Goal: Check status: Check status

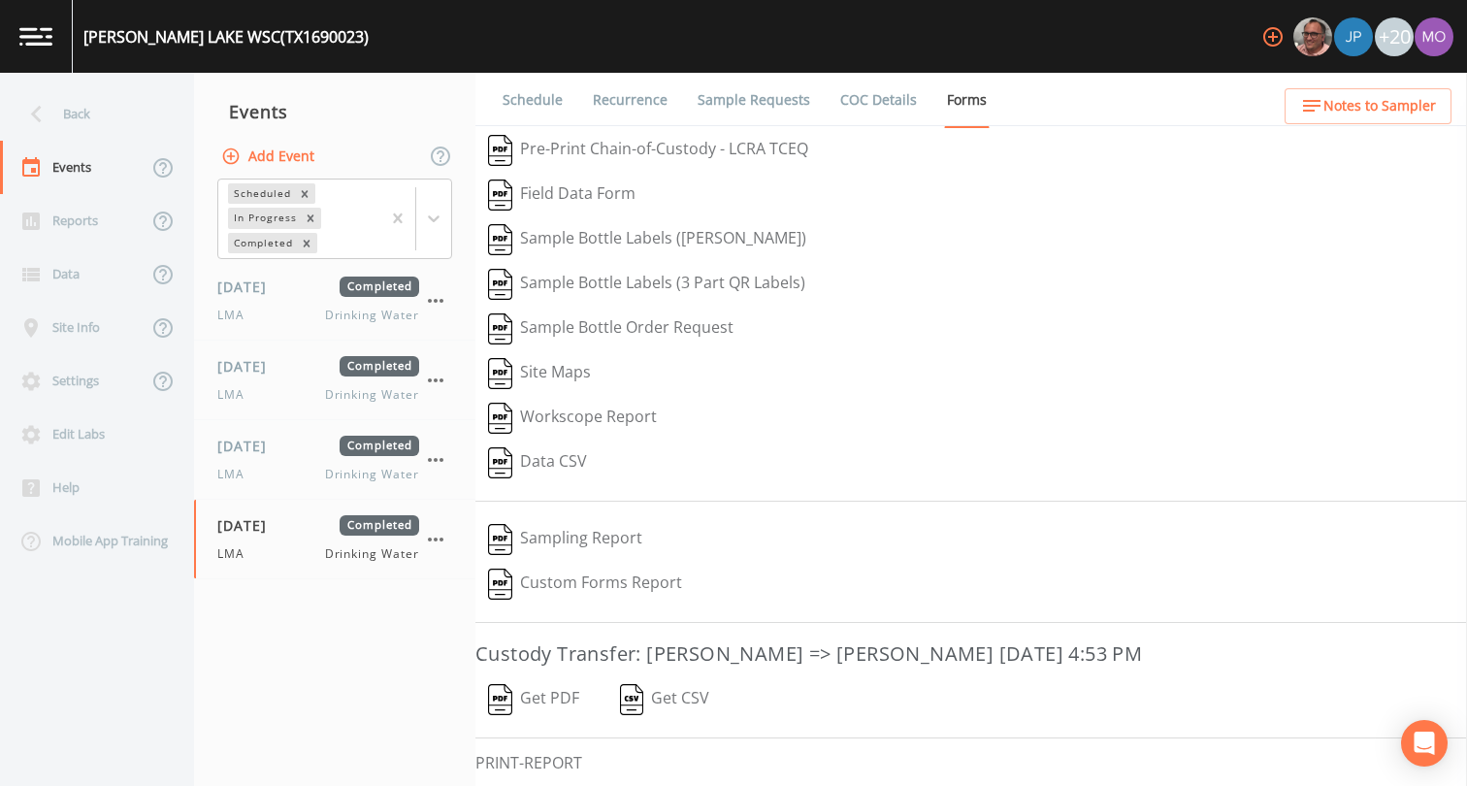
click at [90, 110] on div "Back" at bounding box center [87, 113] width 175 height 53
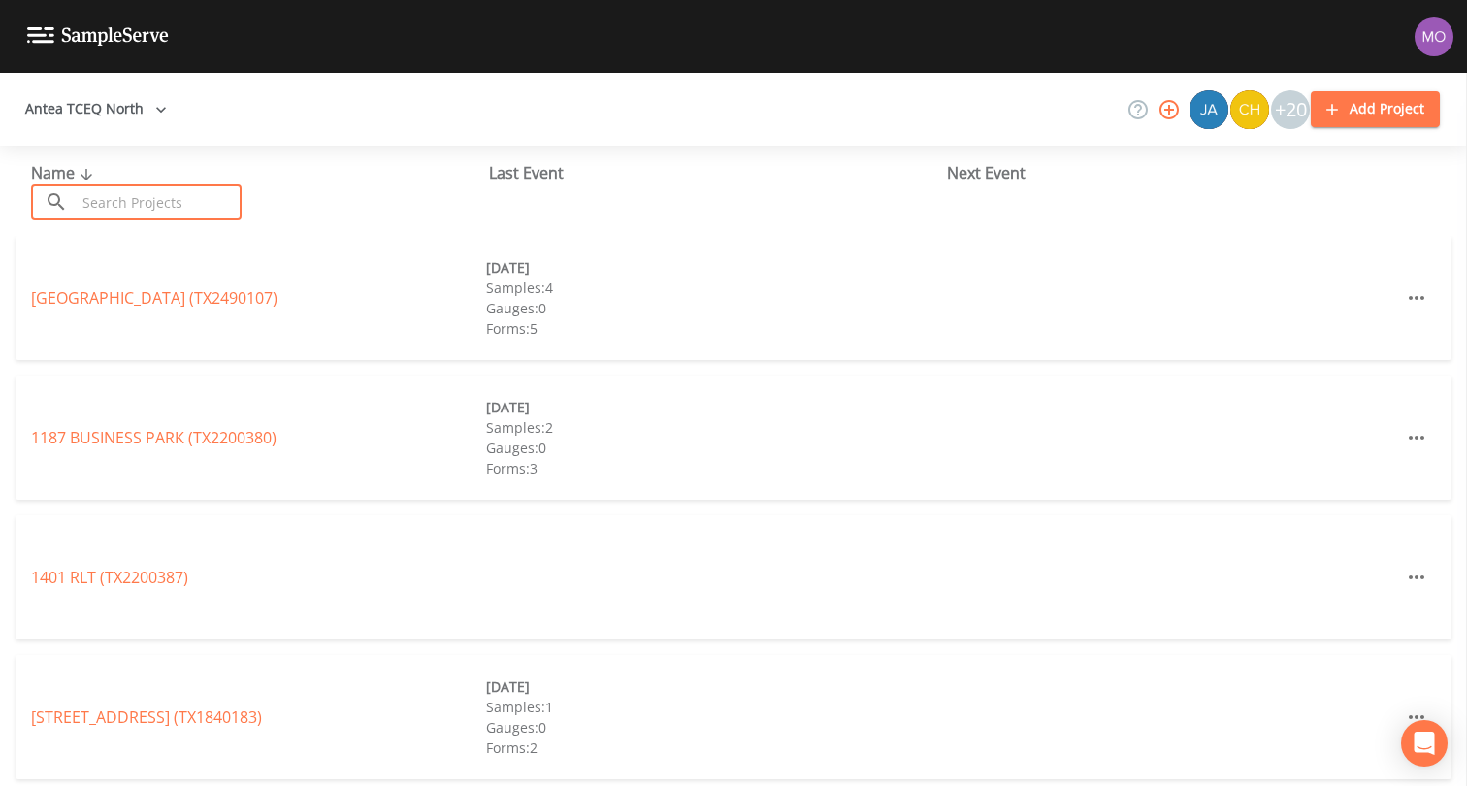
click at [197, 188] on input "text" at bounding box center [159, 202] width 166 height 36
paste input "TX2120001"
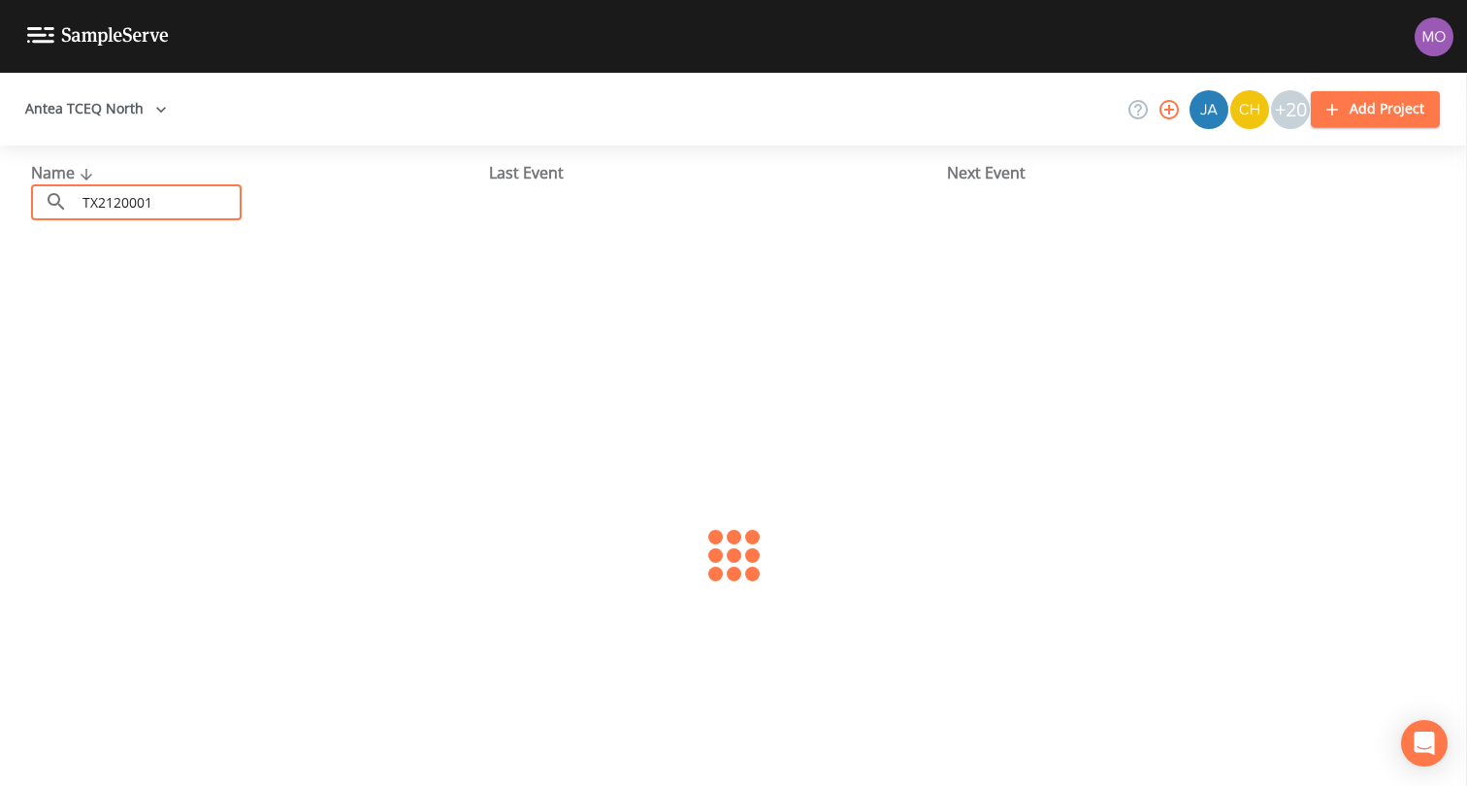
type input "TX2120001"
click at [141, 295] on link "CITY OF ARP (TX2120001)" at bounding box center [121, 297] width 180 height 21
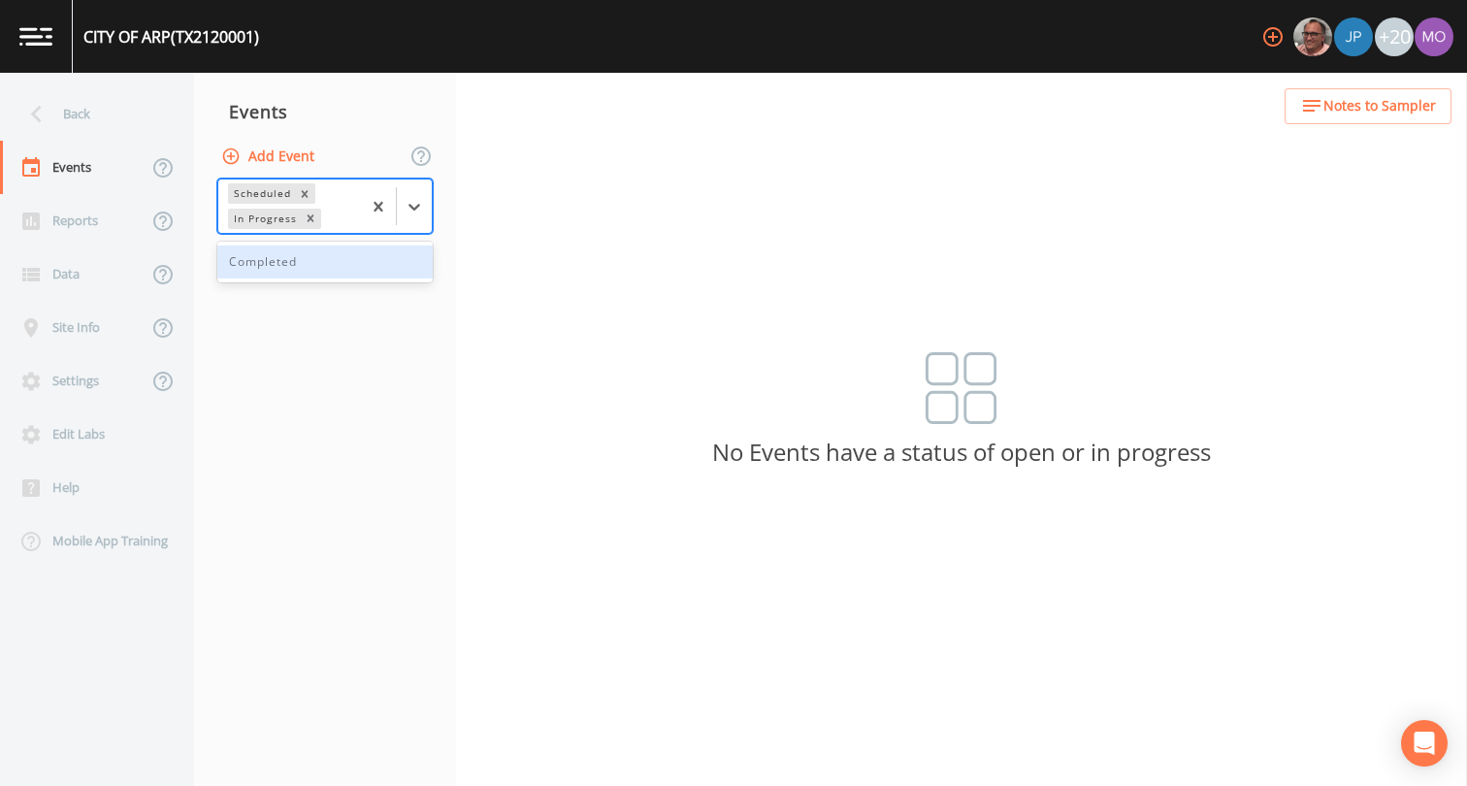
click at [268, 218] on div "In Progress" at bounding box center [264, 219] width 72 height 20
click at [272, 263] on div "Completed" at bounding box center [324, 262] width 215 height 33
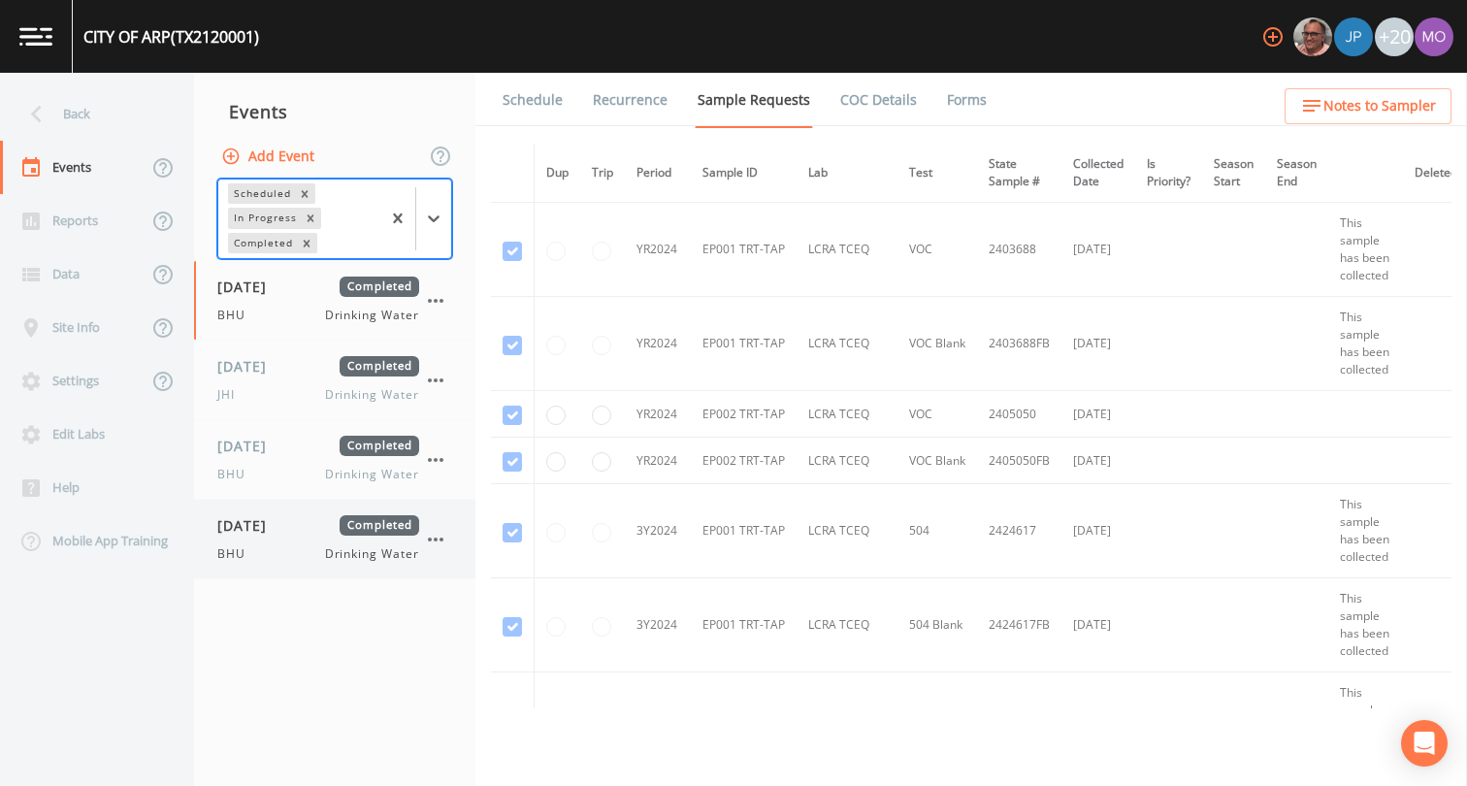
click at [304, 546] on div "BHU Drinking Water" at bounding box center [318, 553] width 202 height 17
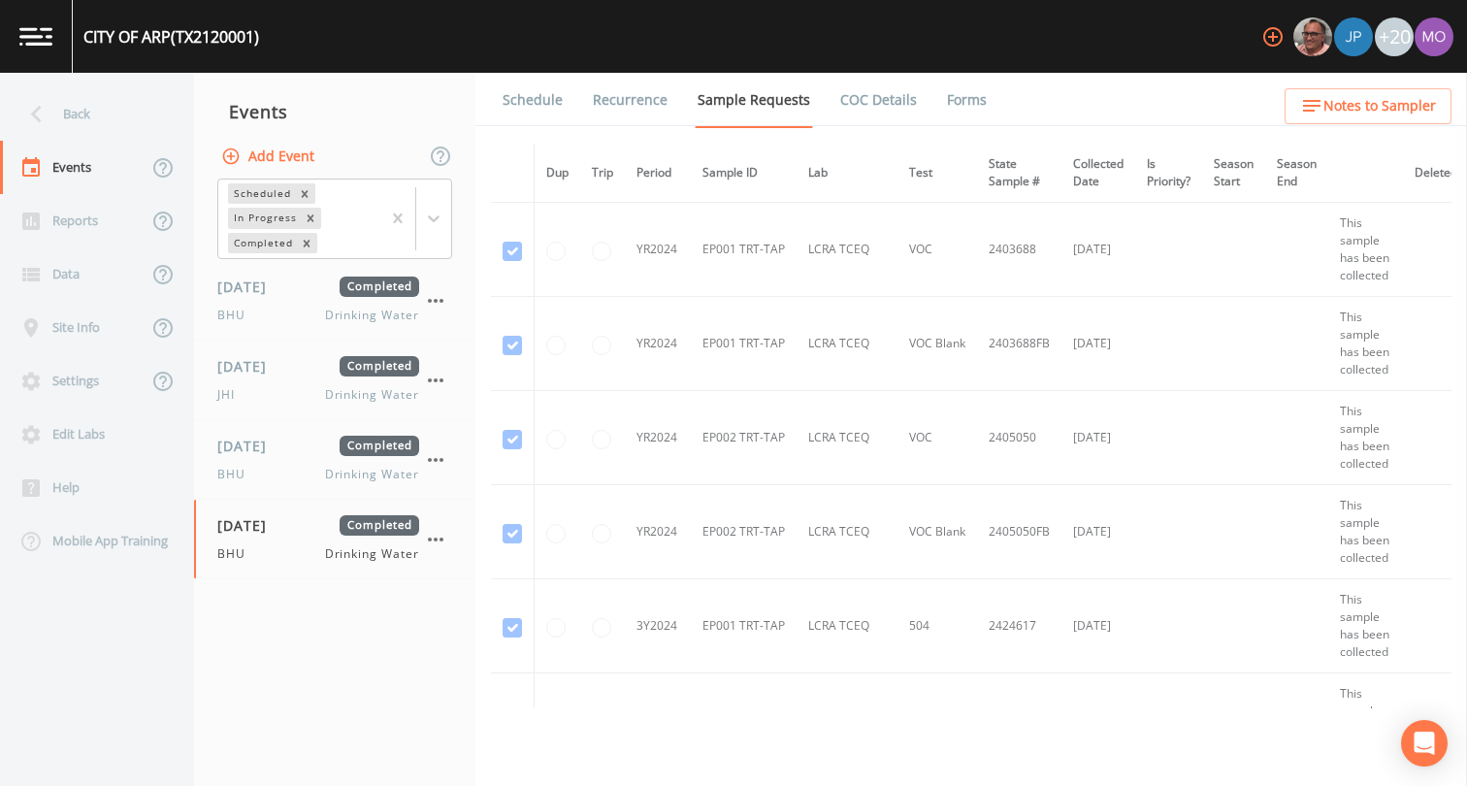
click at [950, 107] on link "Forms" at bounding box center [967, 100] width 46 height 54
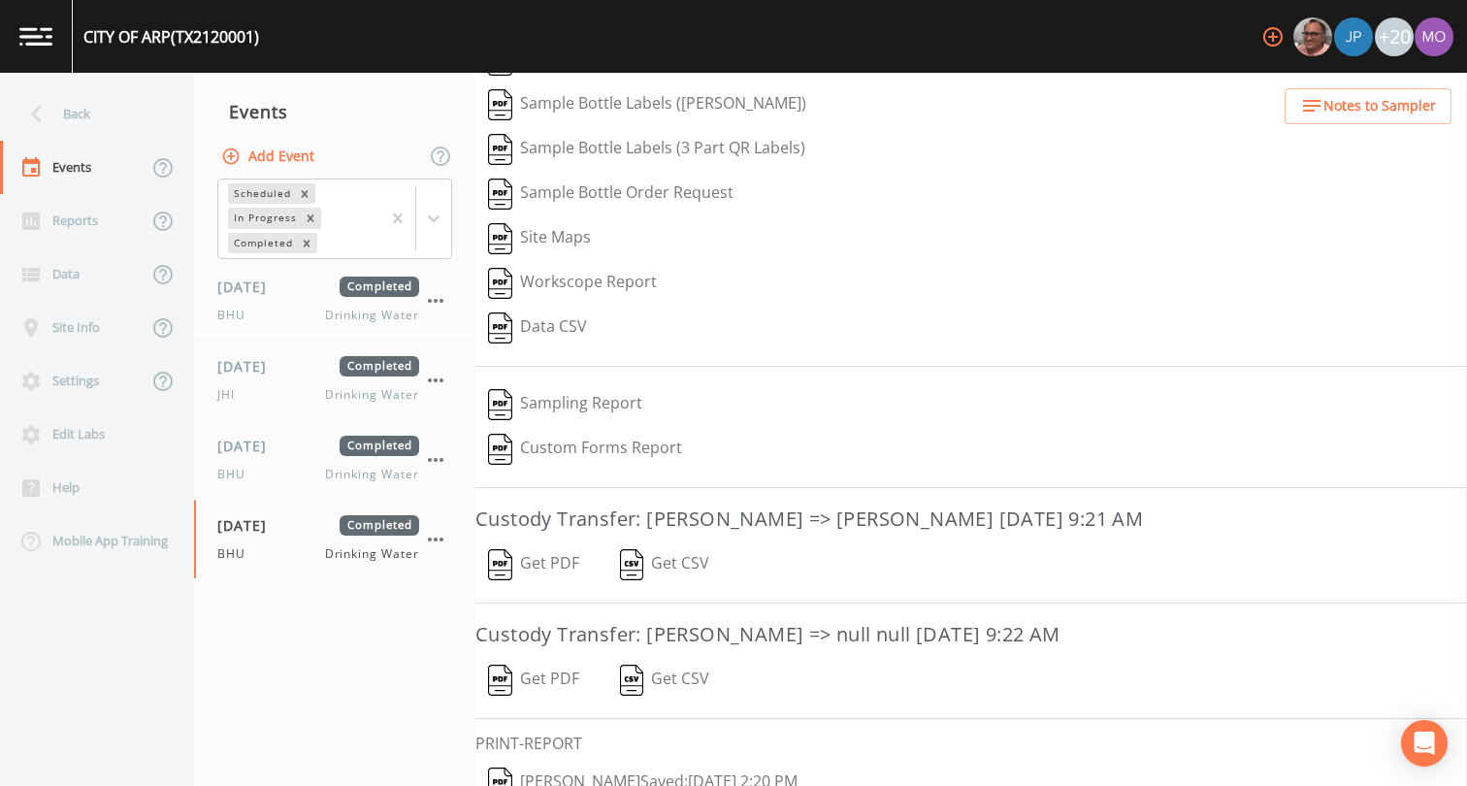
scroll to position [310, 0]
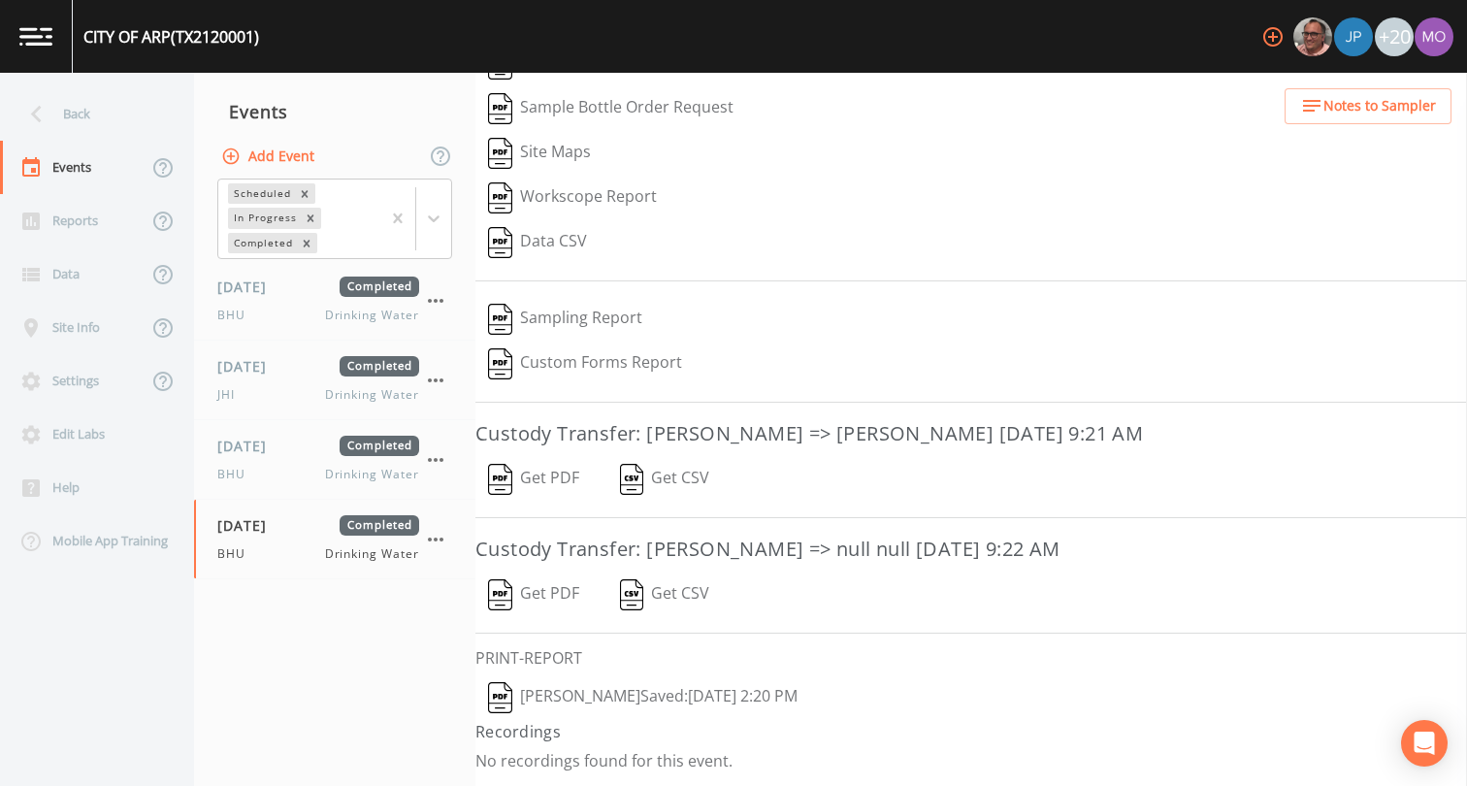
click at [513, 715] on button "[PERSON_NAME]  Saved: [DATE] 2:20 PM" at bounding box center [643, 698] width 335 height 45
click at [115, 112] on div "Back" at bounding box center [87, 113] width 175 height 53
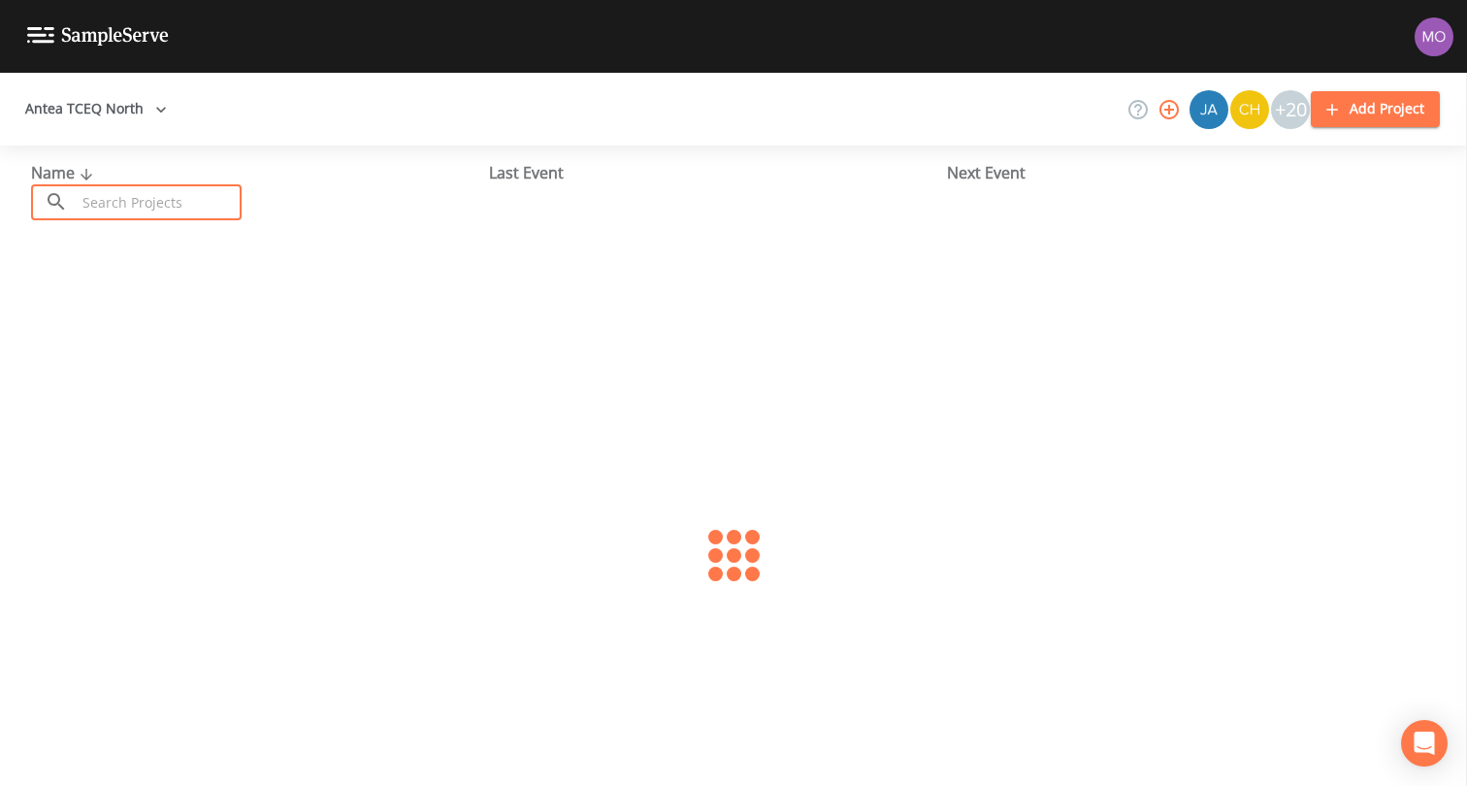
click at [181, 194] on input "text" at bounding box center [159, 202] width 166 height 36
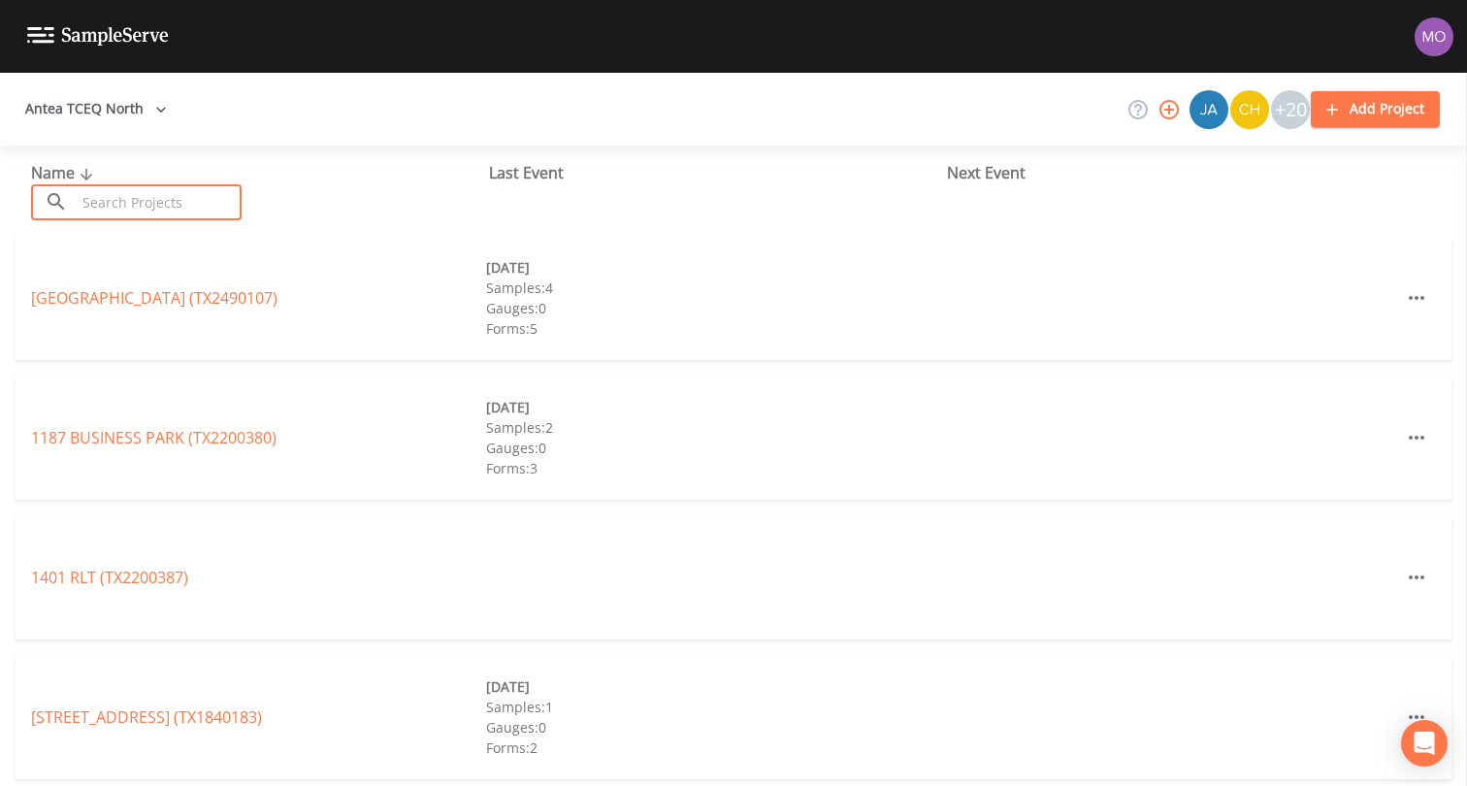
paste input "TX2520007"
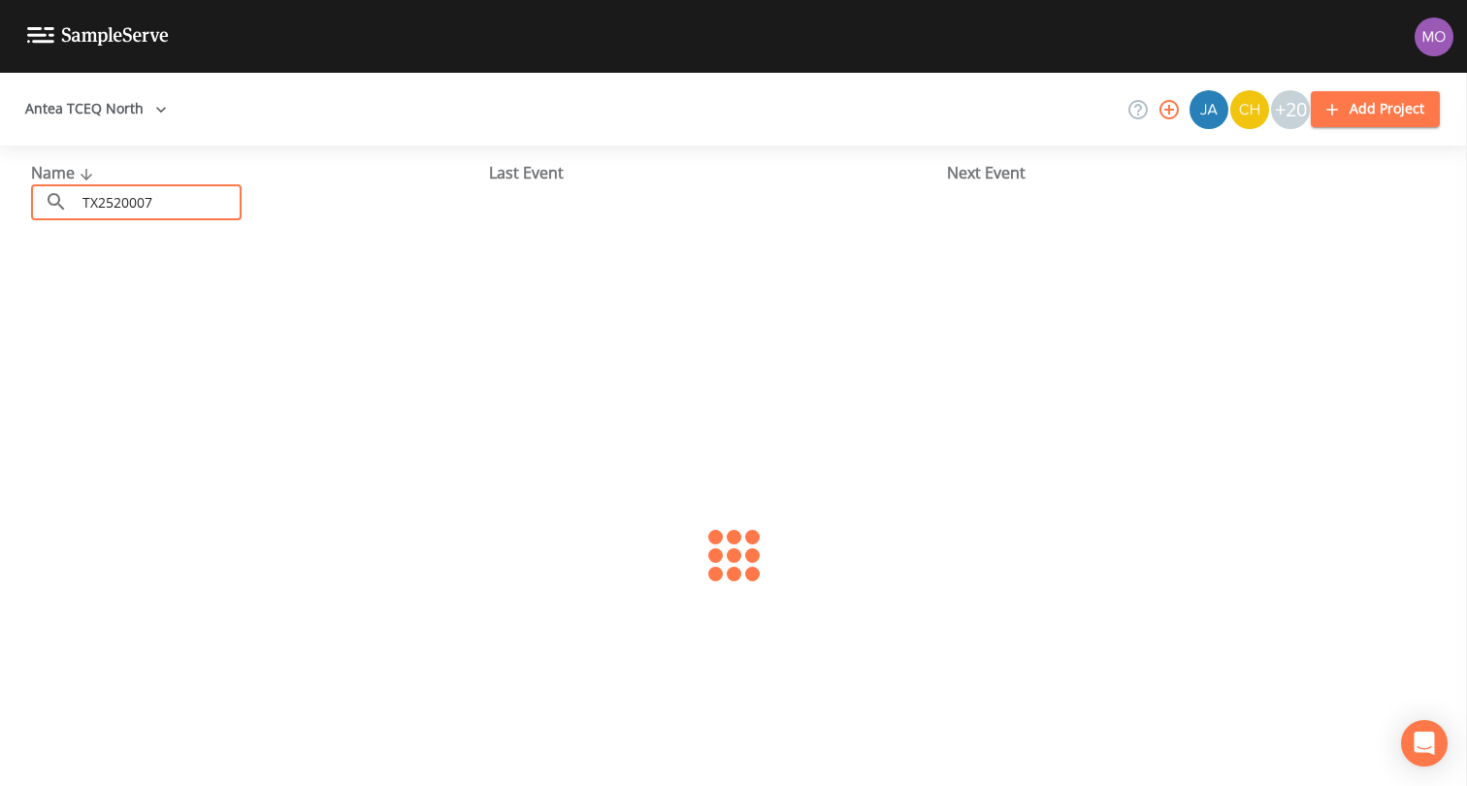
type input "TX2520007"
click at [143, 304] on link "FORT [PERSON_NAME] WSC (TX2520007)" at bounding box center [176, 297] width 291 height 21
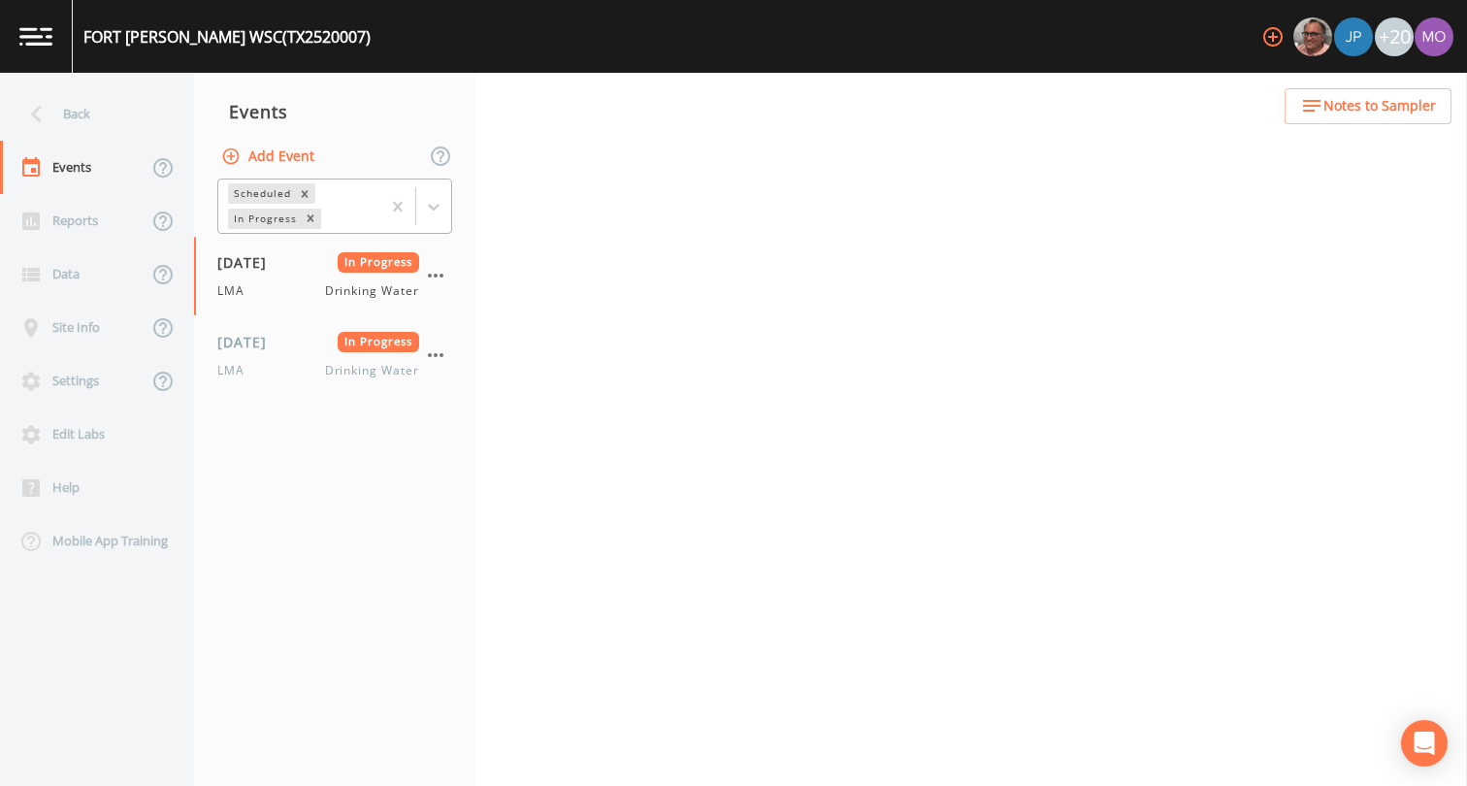
click at [266, 224] on div "In Progress" at bounding box center [264, 219] width 72 height 20
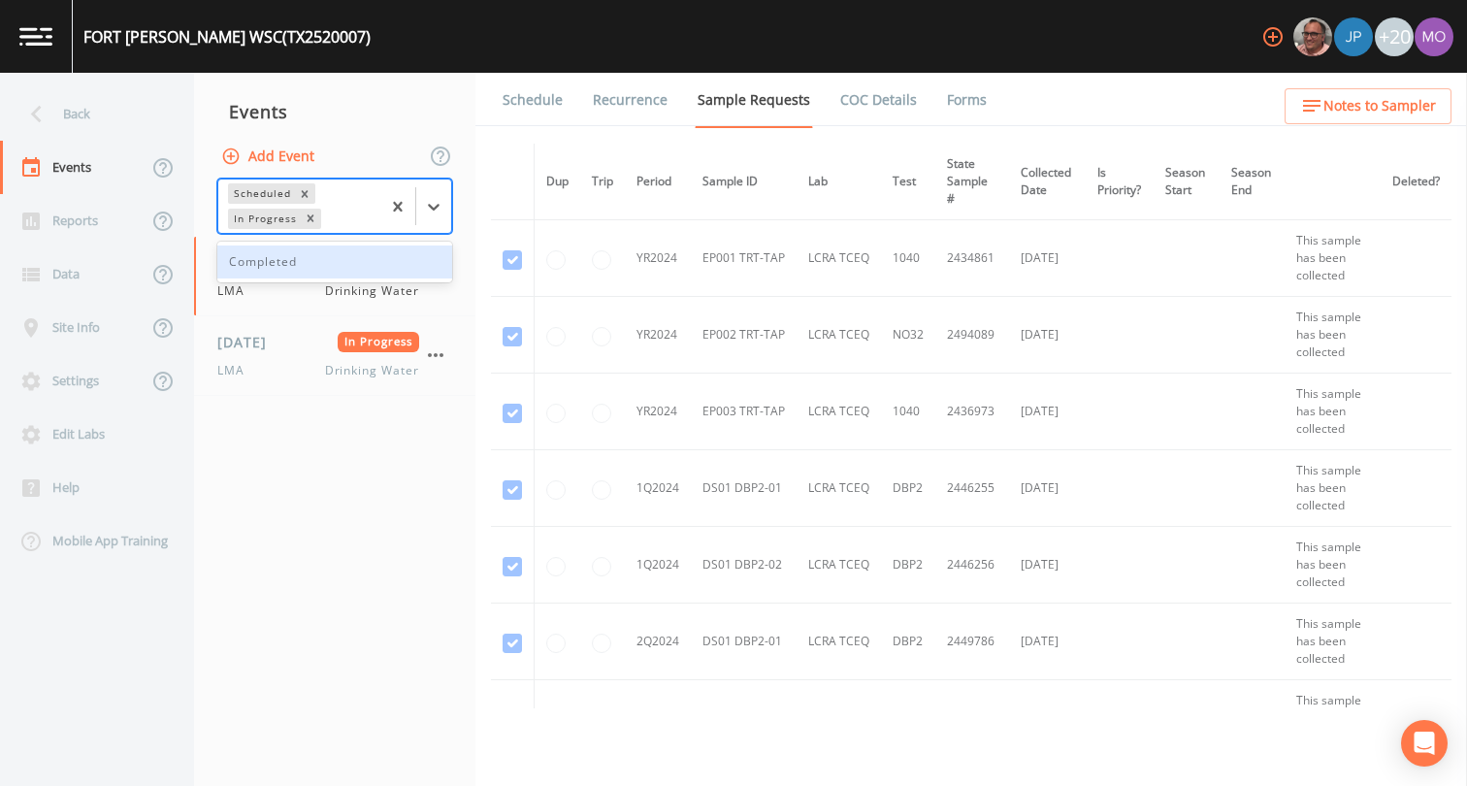
click at [268, 268] on div "Completed" at bounding box center [334, 262] width 235 height 33
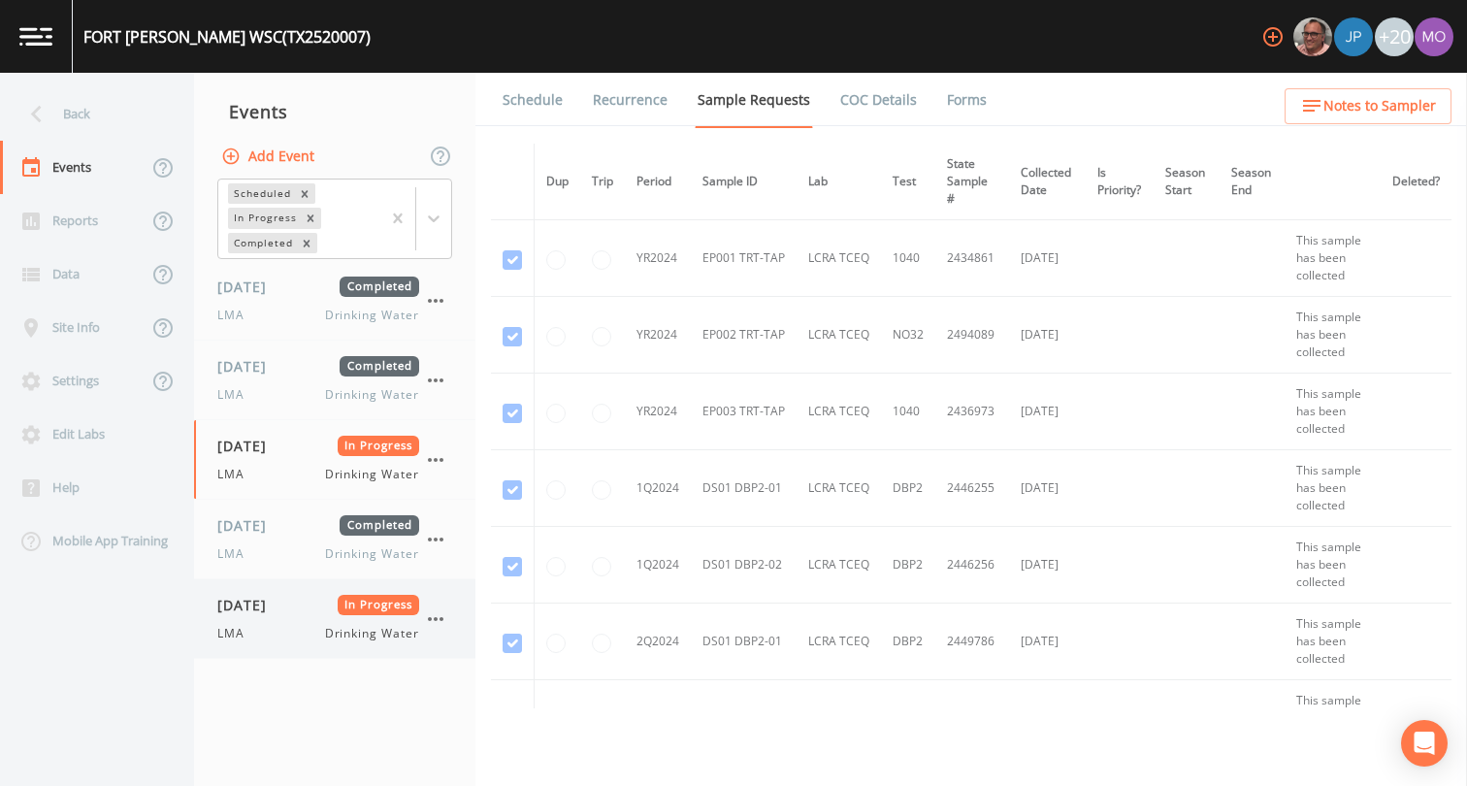
click at [257, 627] on div "LMA Drinking Water" at bounding box center [318, 633] width 202 height 17
click at [964, 96] on link "Forms" at bounding box center [967, 100] width 46 height 54
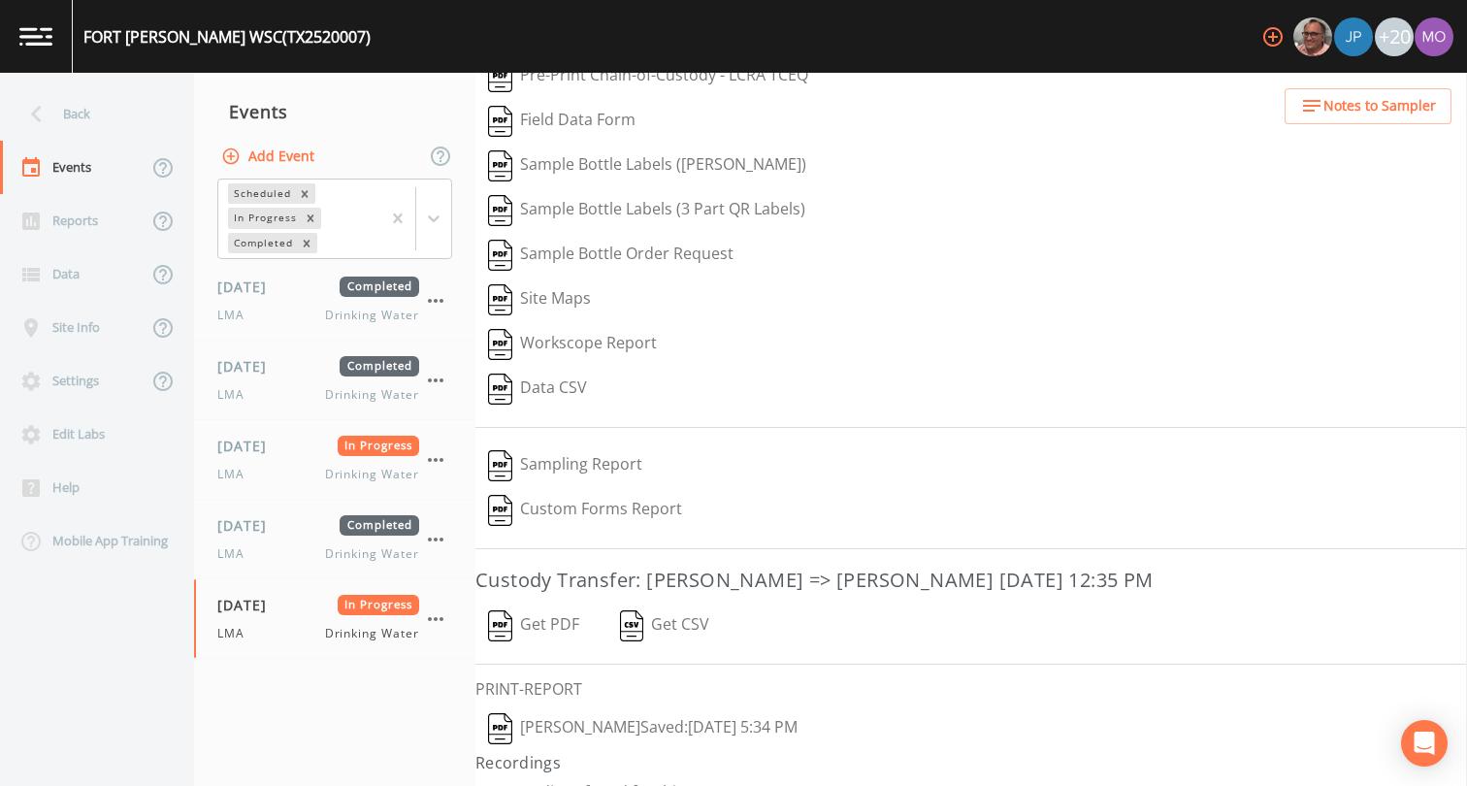
scroll to position [105, 0]
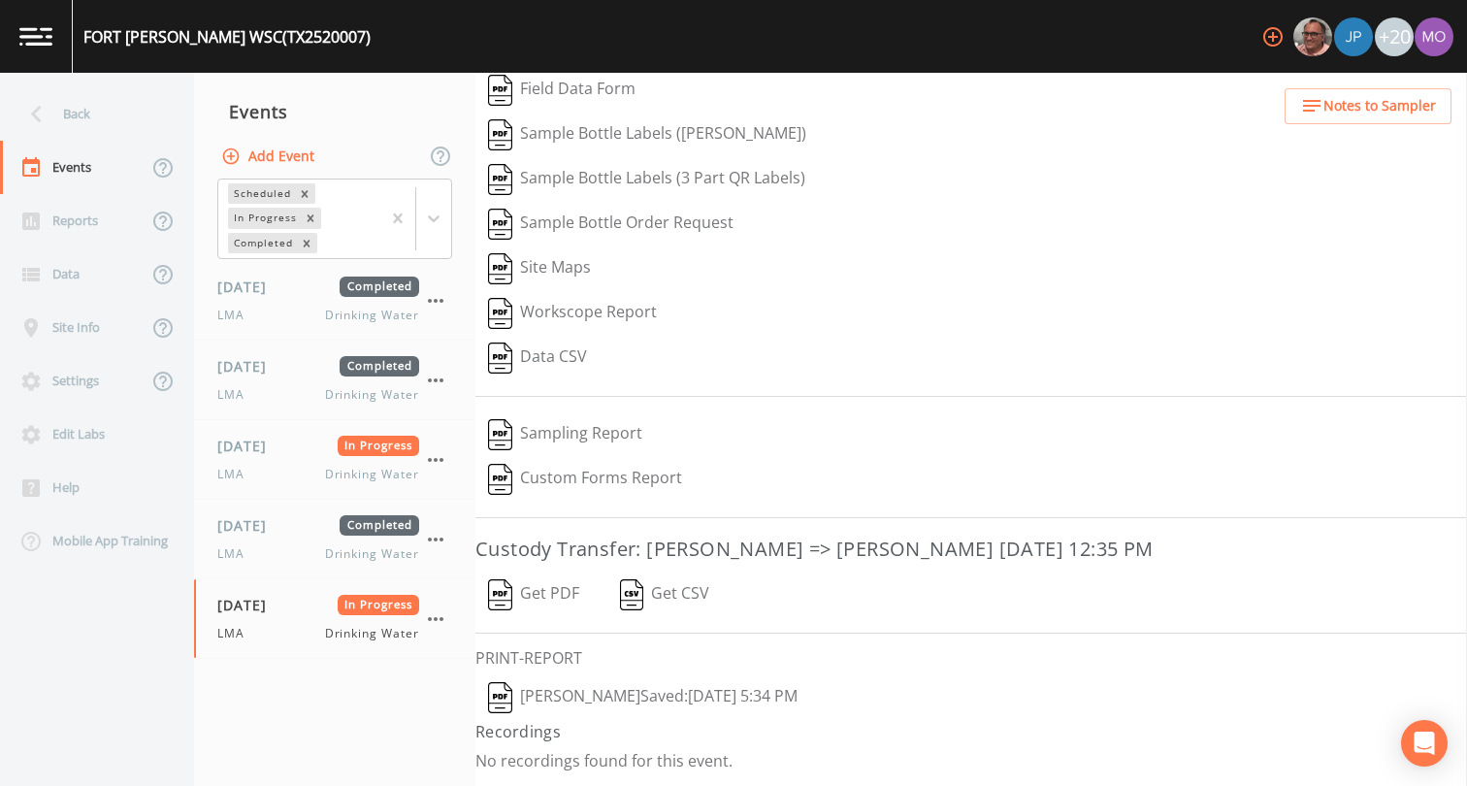
click at [502, 701] on img "button" at bounding box center [500, 697] width 24 height 31
click at [122, 112] on div "Back" at bounding box center [87, 113] width 175 height 53
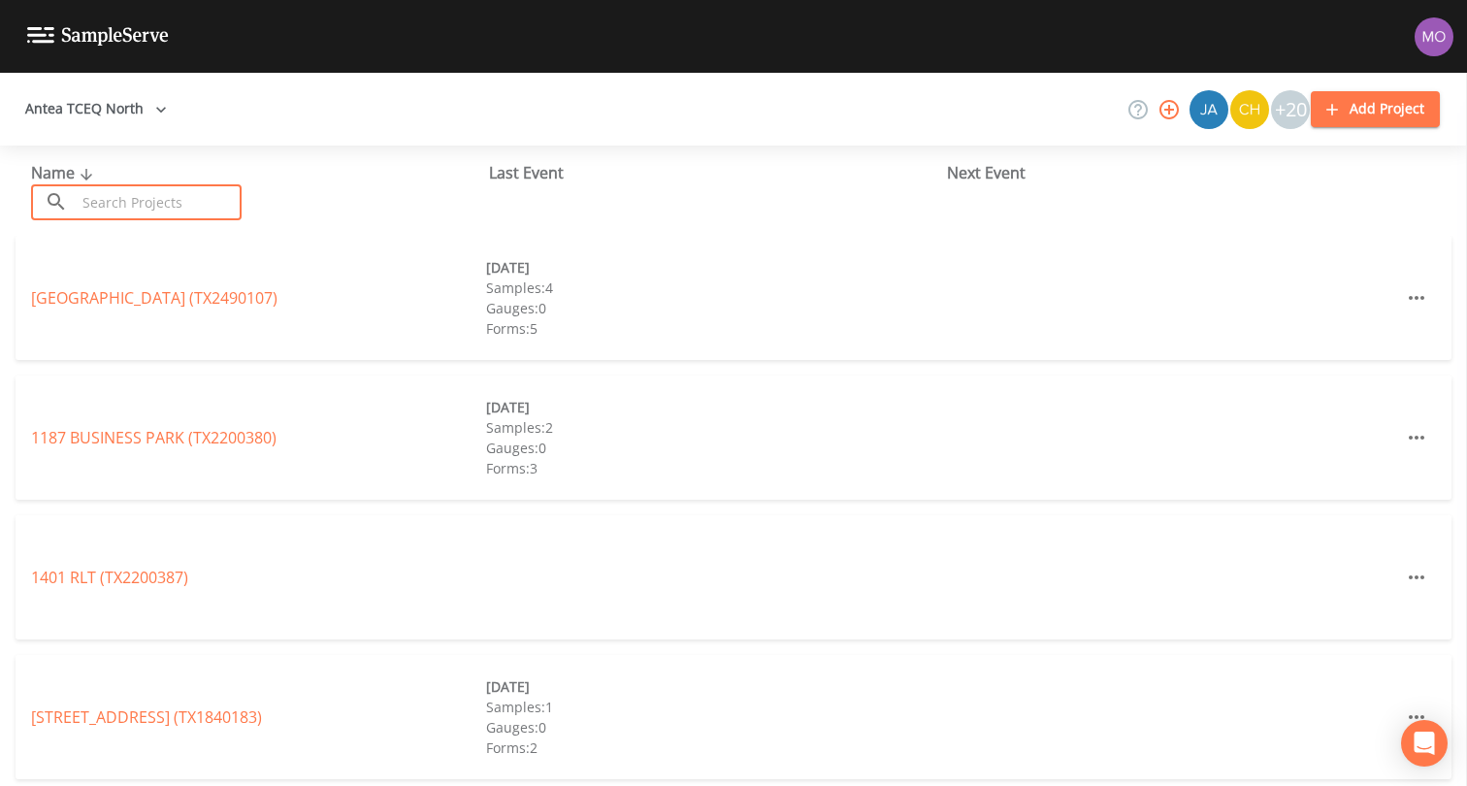
click at [168, 214] on input "text" at bounding box center [159, 202] width 166 height 36
paste input "TX0320011"
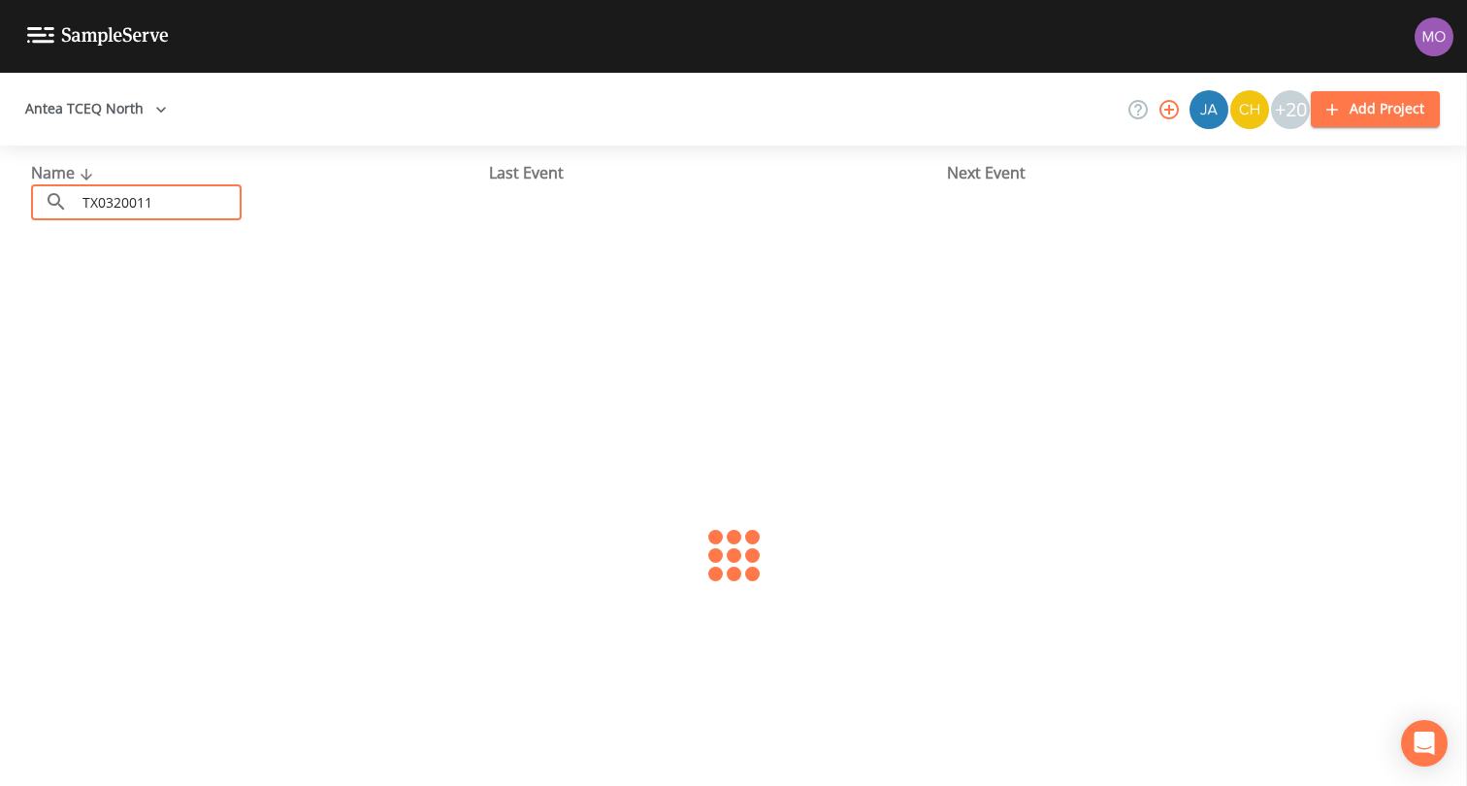
type input "TX0320011"
click at [157, 300] on link "[PERSON_NAME] WSC (TX0320011)" at bounding box center [155, 297] width 249 height 21
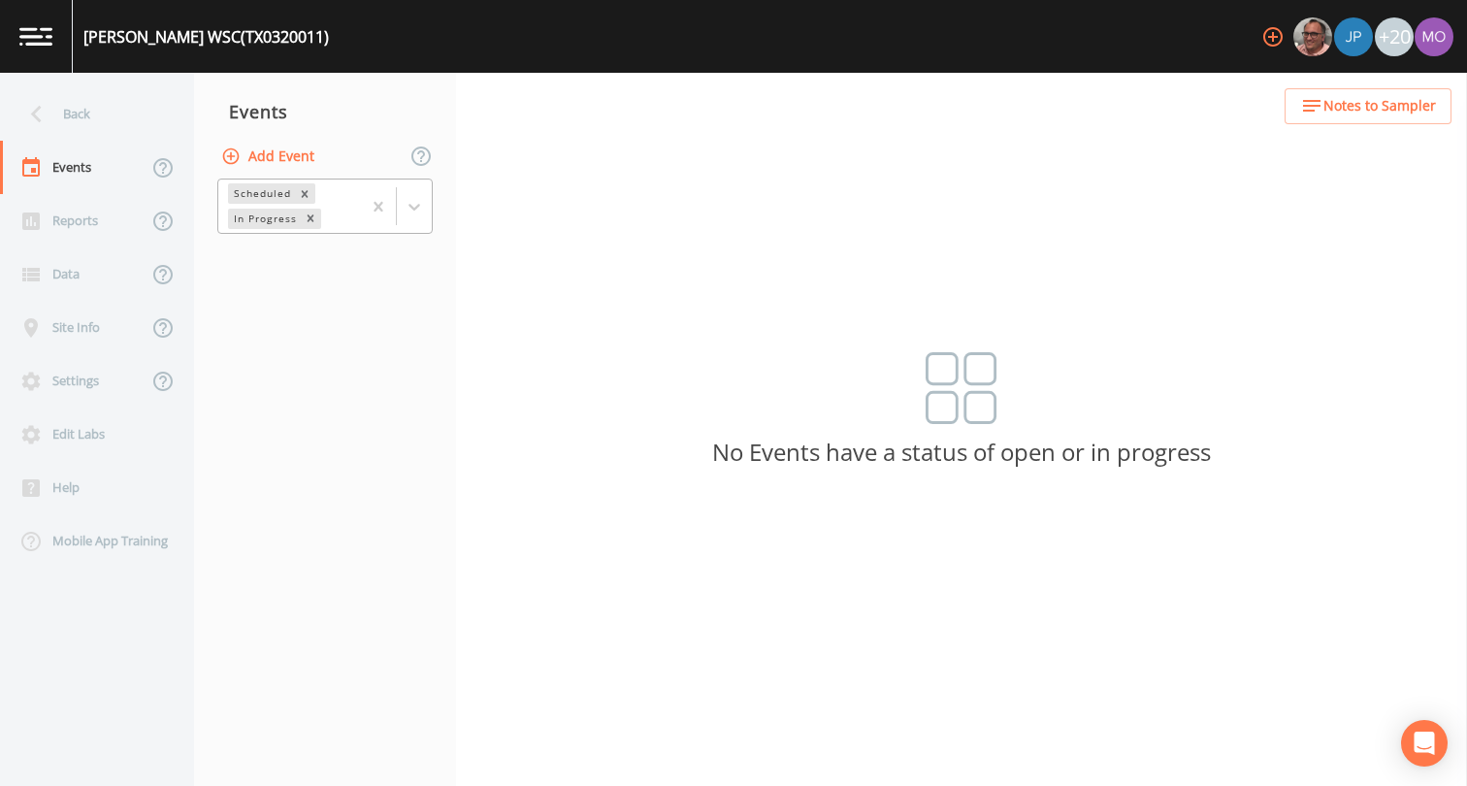
click at [284, 223] on div "In Progress" at bounding box center [264, 219] width 72 height 20
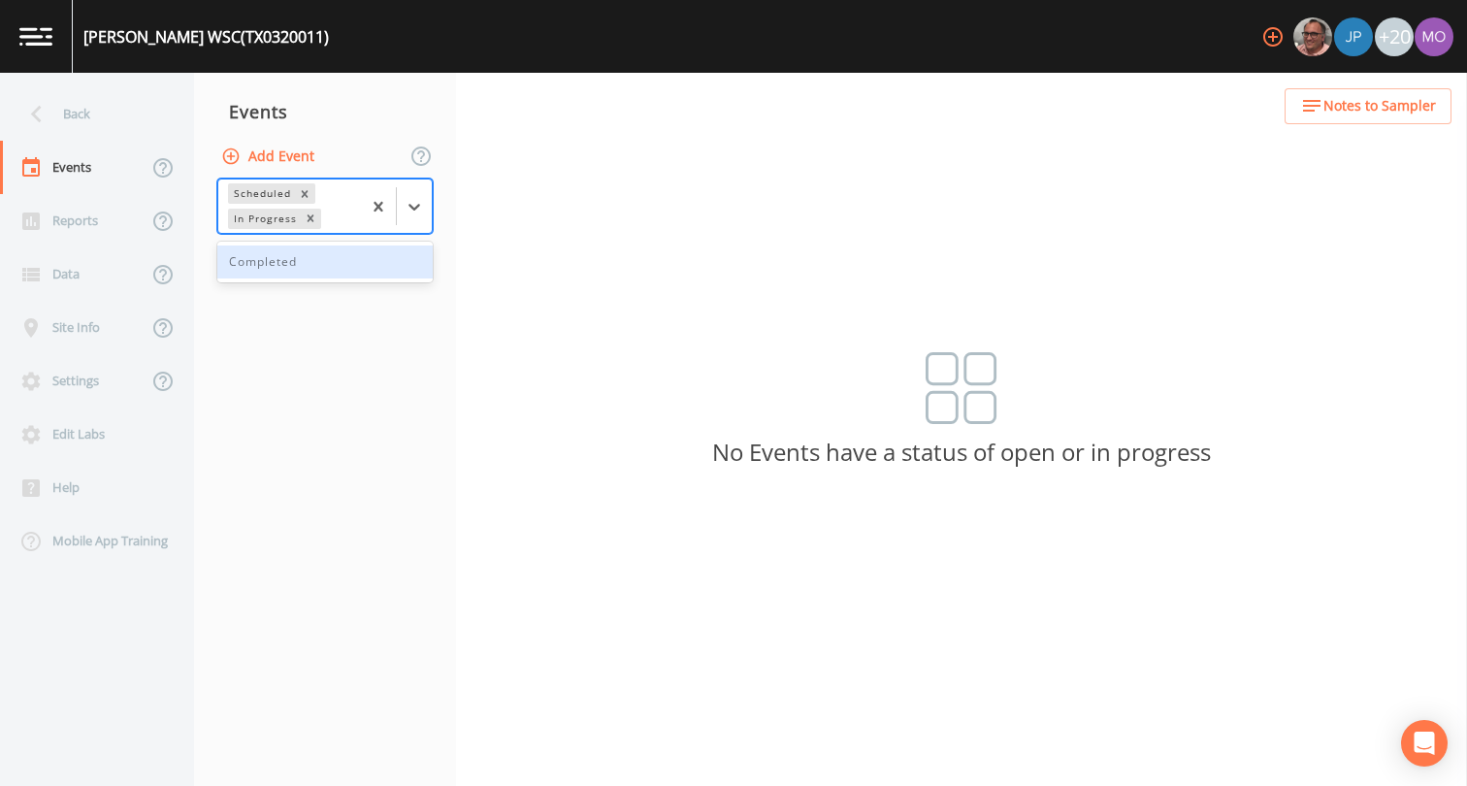
click at [285, 257] on div "Completed" at bounding box center [324, 262] width 215 height 33
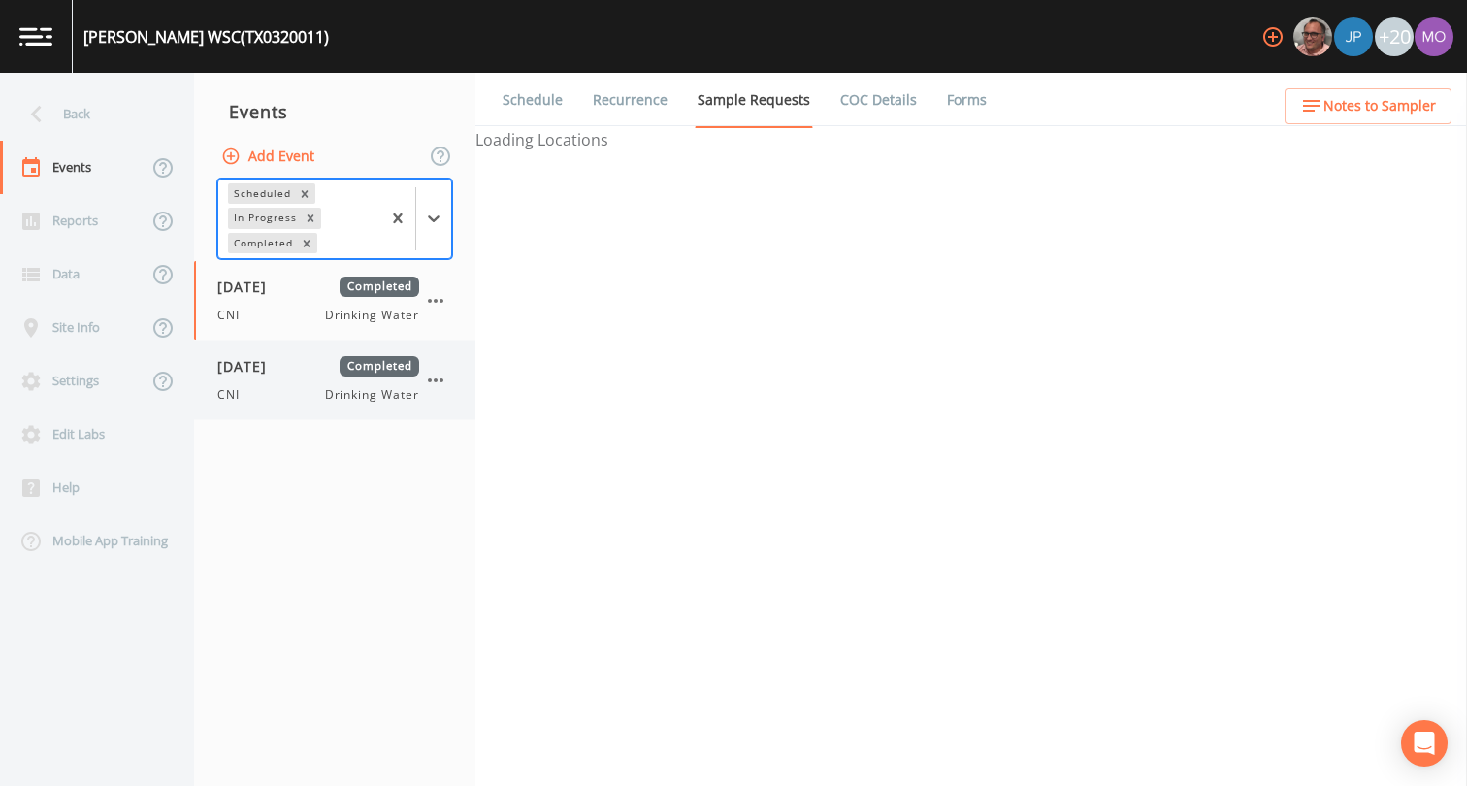
click at [267, 353] on div "[DATE] Completed CNI Drinking Water" at bounding box center [334, 380] width 281 height 79
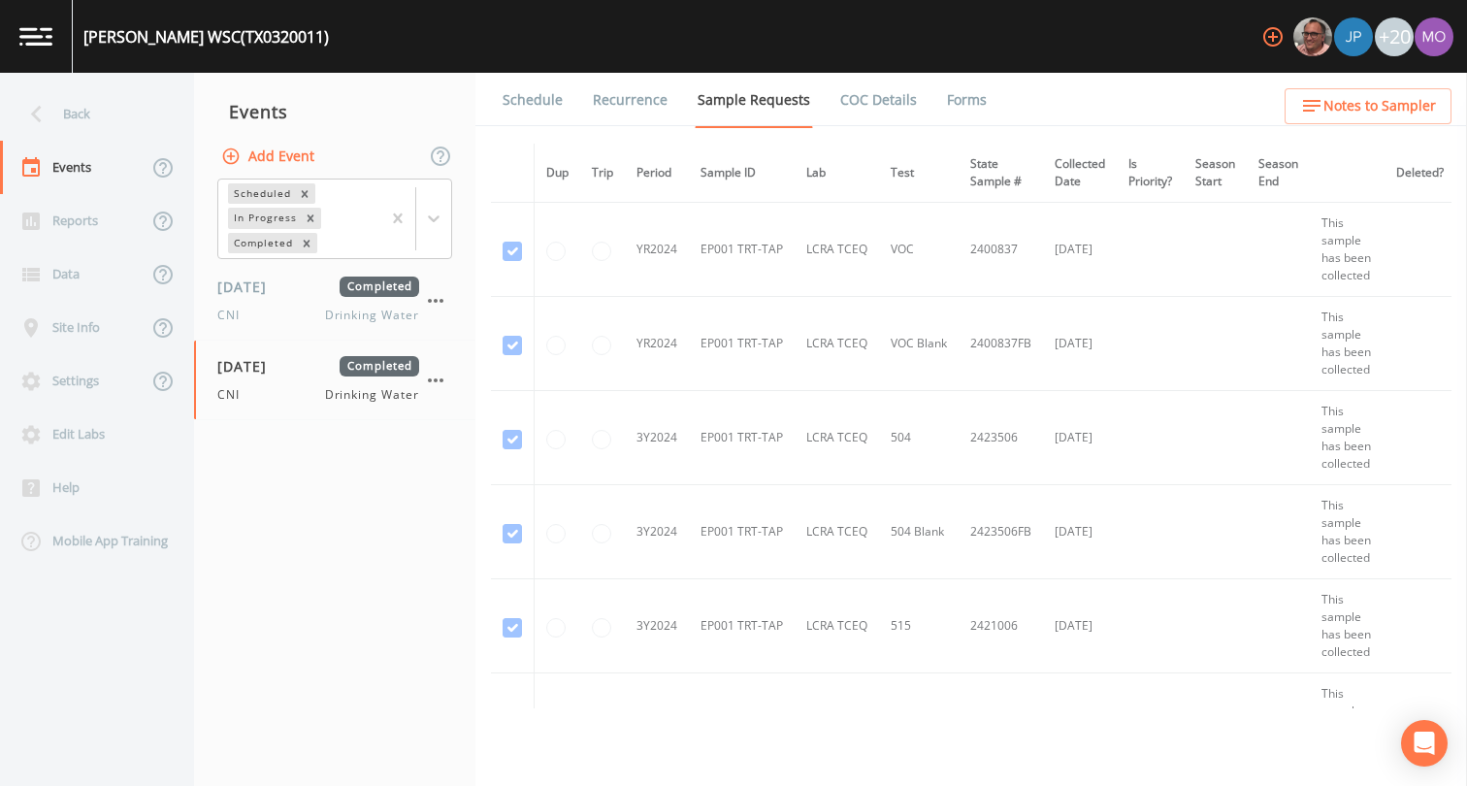
click at [944, 91] on link "Forms" at bounding box center [967, 100] width 46 height 54
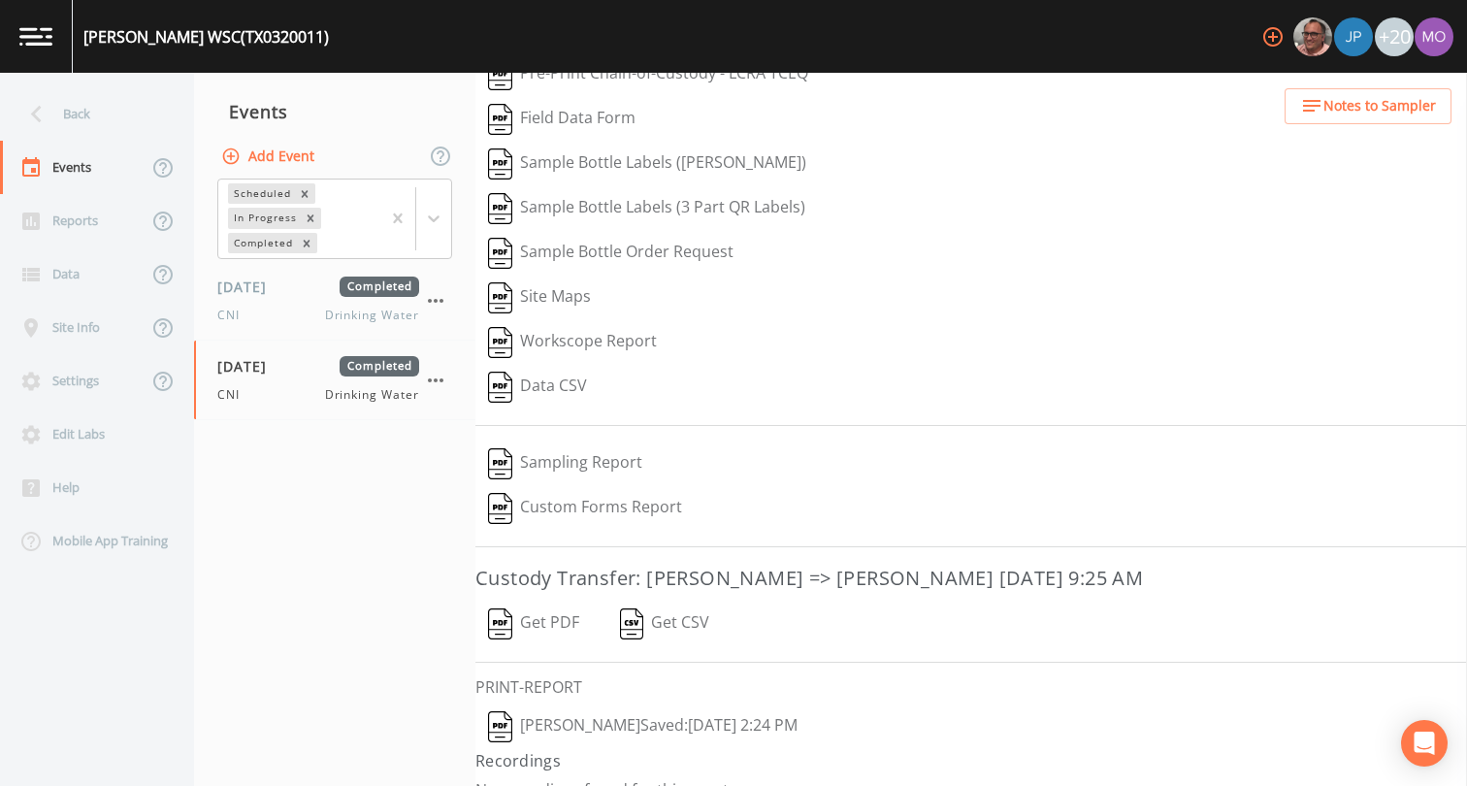
scroll to position [105, 0]
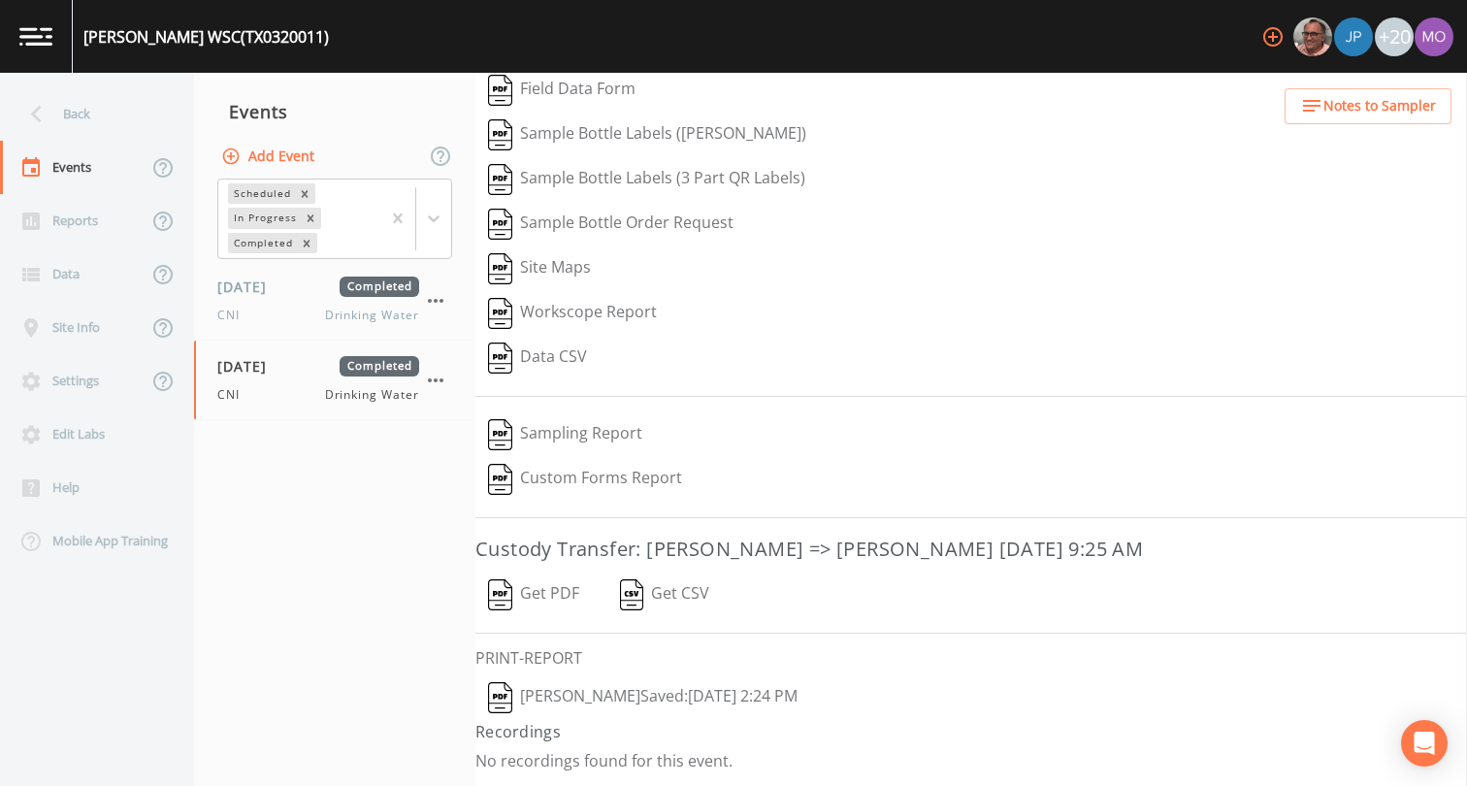
click at [501, 687] on img "button" at bounding box center [500, 697] width 24 height 31
